Goal: Register for event/course

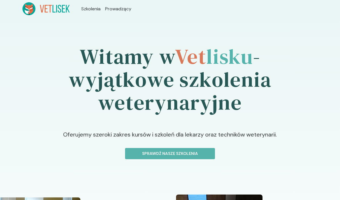
click at [139, 150] on button "Sprawdź nasze szkolenia" at bounding box center [170, 153] width 90 height 11
click at [195, 152] on p "Sprawdź nasze szkolenia" at bounding box center [170, 154] width 80 height 6
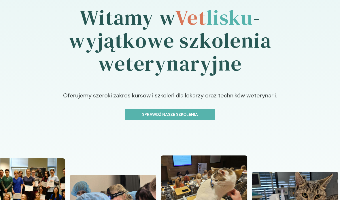
scroll to position [54, 0]
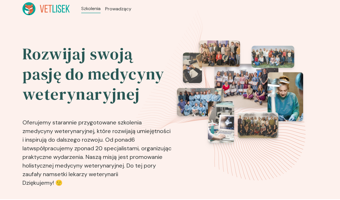
click at [184, 81] on div at bounding box center [240, 104] width 126 height 126
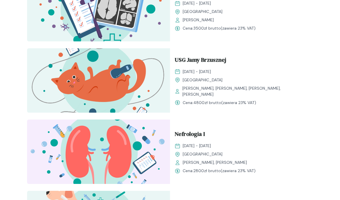
scroll to position [526, 0]
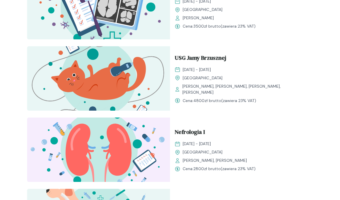
click at [75, 79] on img at bounding box center [98, 78] width 143 height 64
click at [208, 61] on span "USG Jamy Brzusznej" at bounding box center [200, 59] width 52 height 11
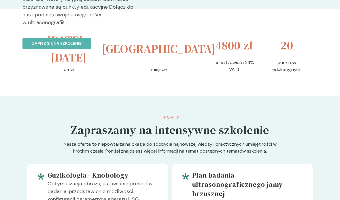
scroll to position [214, 0]
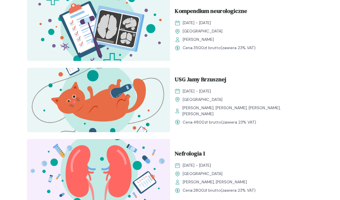
scroll to position [504, 0]
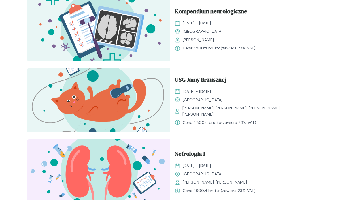
click at [213, 85] on span "USG Jamy Brzusznej" at bounding box center [200, 80] width 52 height 11
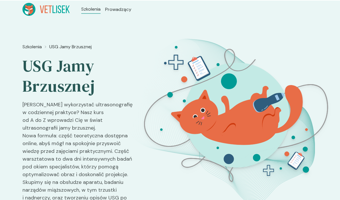
scroll to position [504, 0]
